Goal: Task Accomplishment & Management: Use online tool/utility

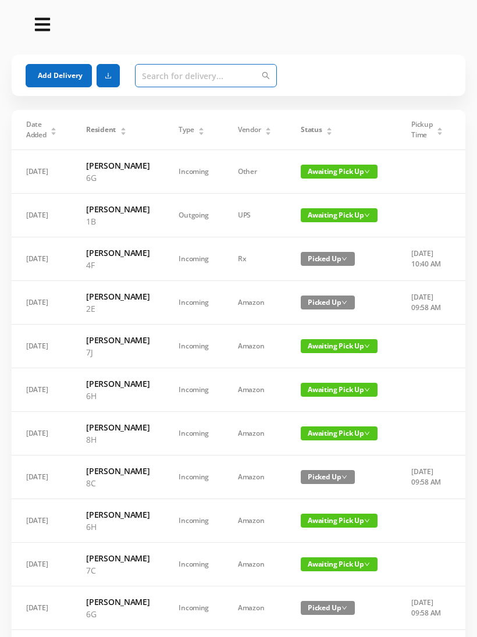
click at [161, 80] on input "text" at bounding box center [206, 75] width 142 height 23
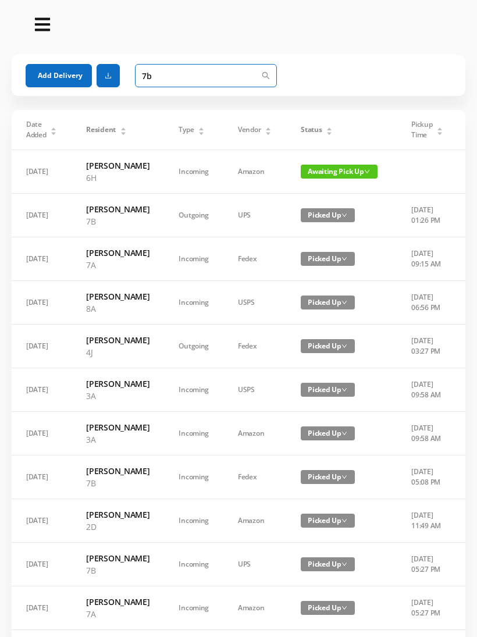
type input "7"
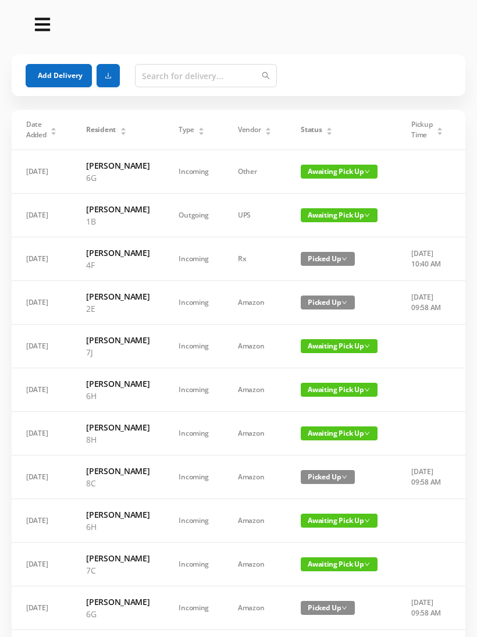
click at [427, 368] on td at bounding box center [427, 347] width 61 height 44
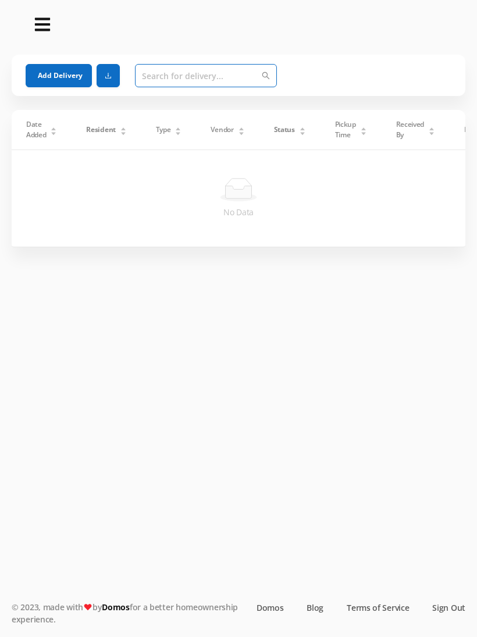
click at [159, 81] on input "text" at bounding box center [206, 75] width 142 height 23
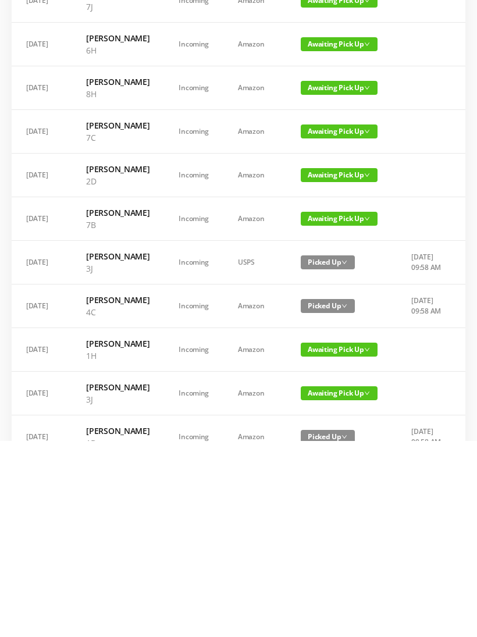
type input "7"
click at [339, 408] on span "Awaiting Pick Up" at bounding box center [339, 415] width 77 height 14
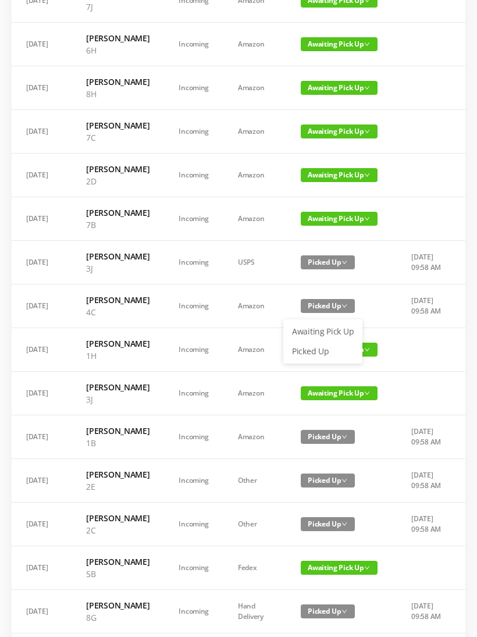
click at [310, 353] on link "Picked Up" at bounding box center [323, 351] width 76 height 19
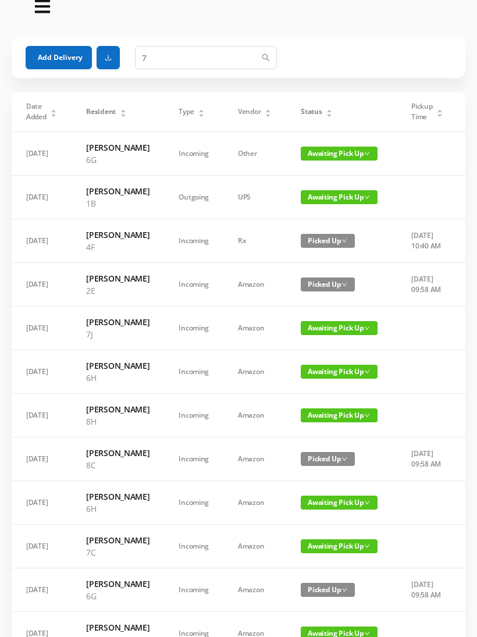
scroll to position [0, 0]
